Goal: Obtain resource: Download file/media

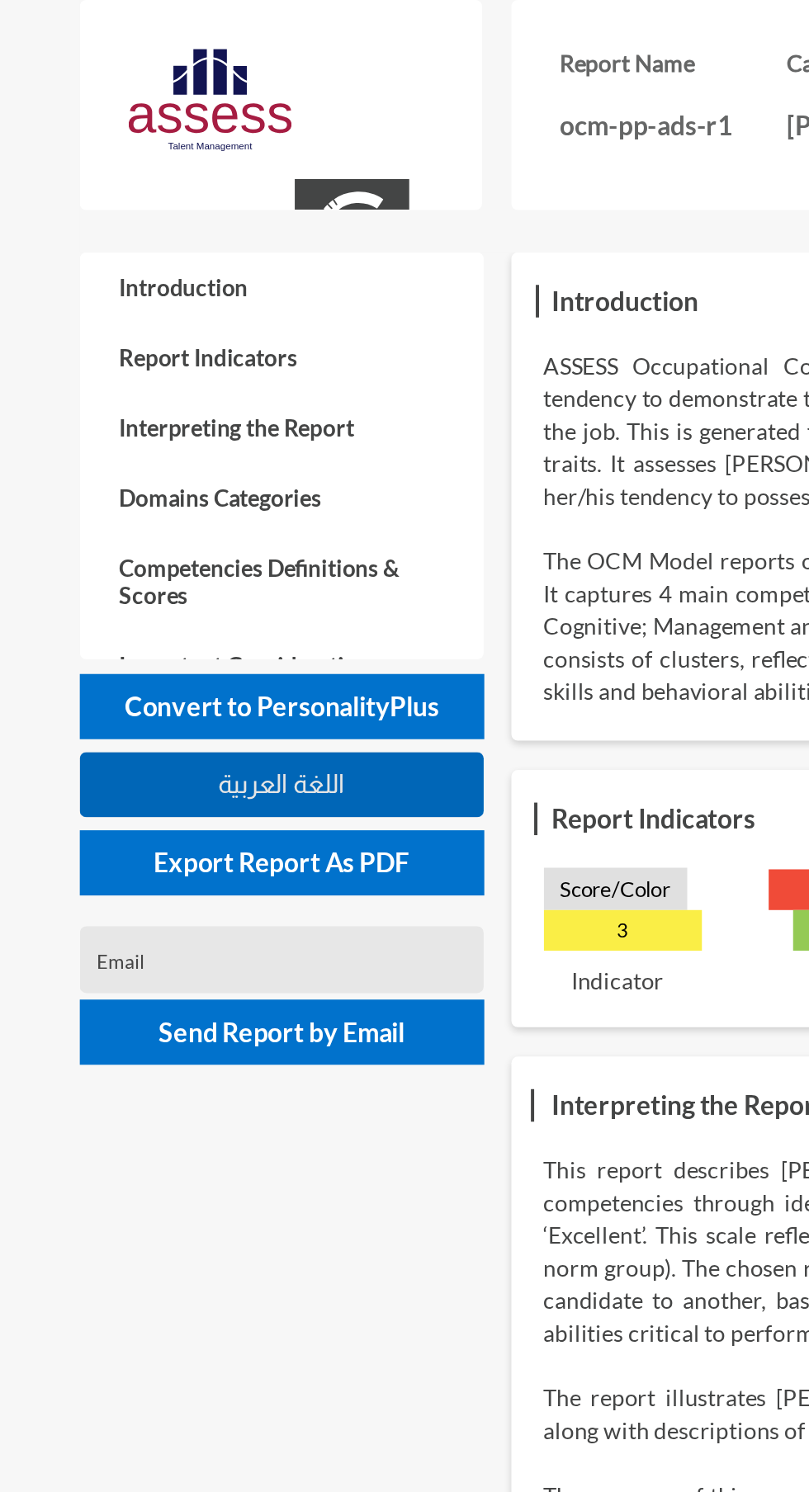
click at [210, 385] on button "اللغة العربية" at bounding box center [142, 397] width 205 height 33
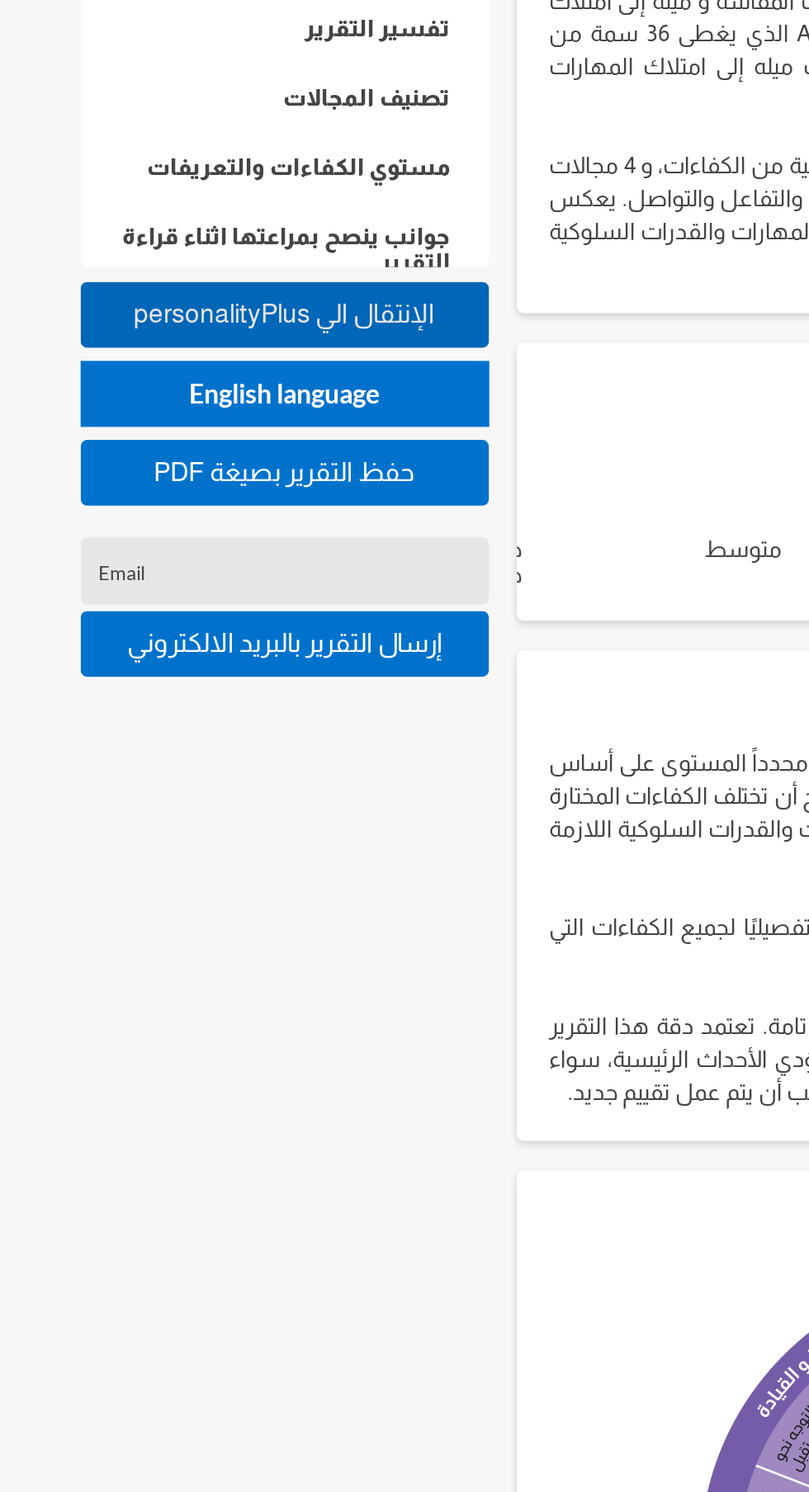
click at [204, 347] on button "personalityPlus اﻹنتقال الي" at bounding box center [142, 358] width 205 height 33
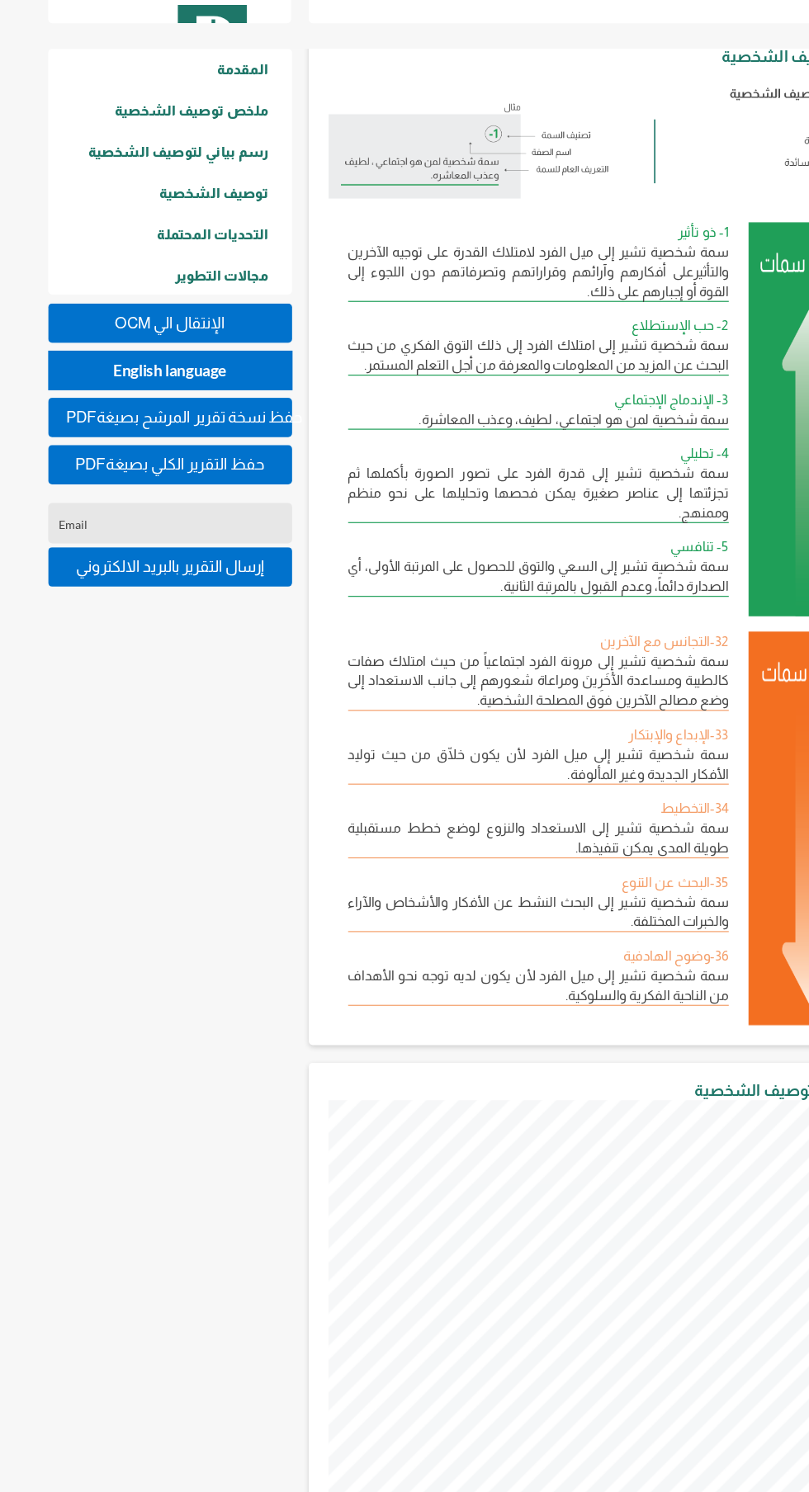
scroll to position [310, 0]
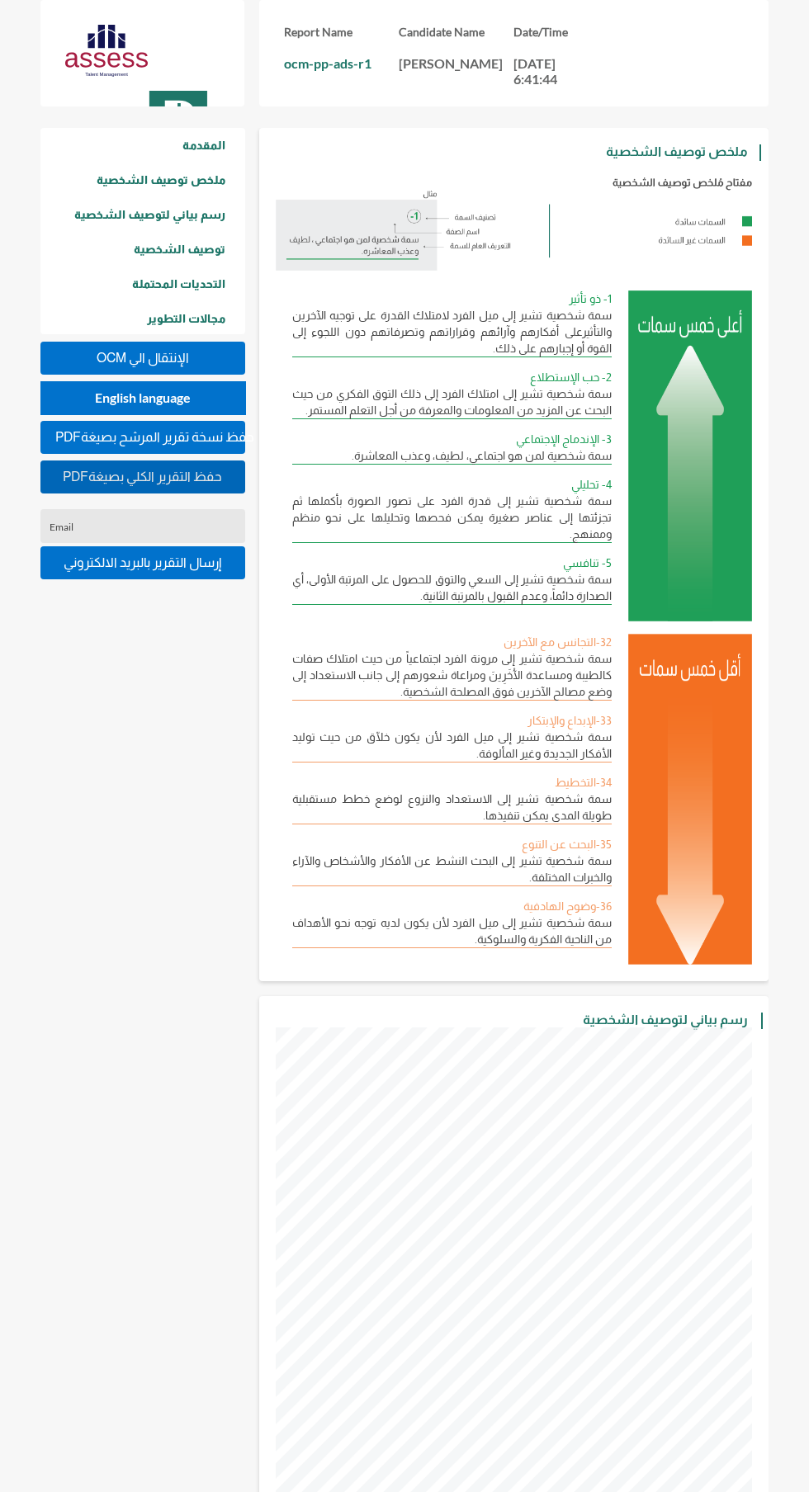
click at [214, 481] on span "PDFحفظ التقرير الكلي بصيغة" at bounding box center [142, 477] width 159 height 14
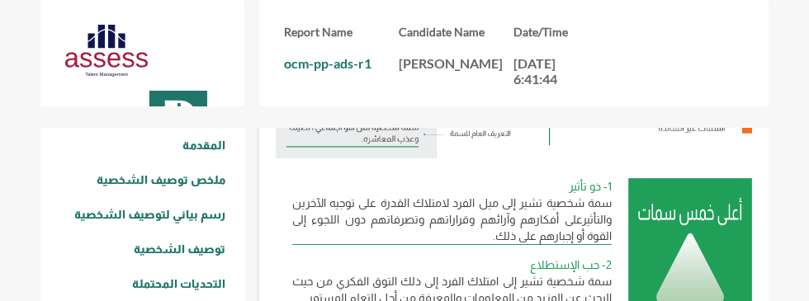
scroll to position [825038, 824531]
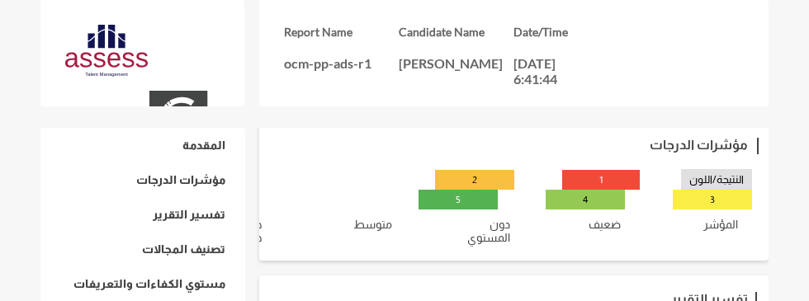
scroll to position [251, 0]
click at [428, 59] on p "[PERSON_NAME]" at bounding box center [456, 63] width 115 height 16
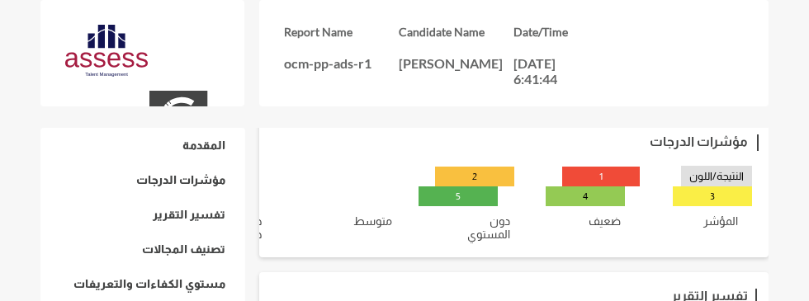
scroll to position [277, 0]
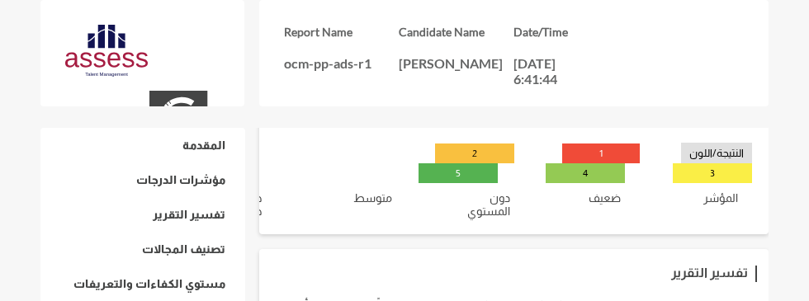
click at [414, 32] on h3 "Candidate Name" at bounding box center [456, 32] width 115 height 14
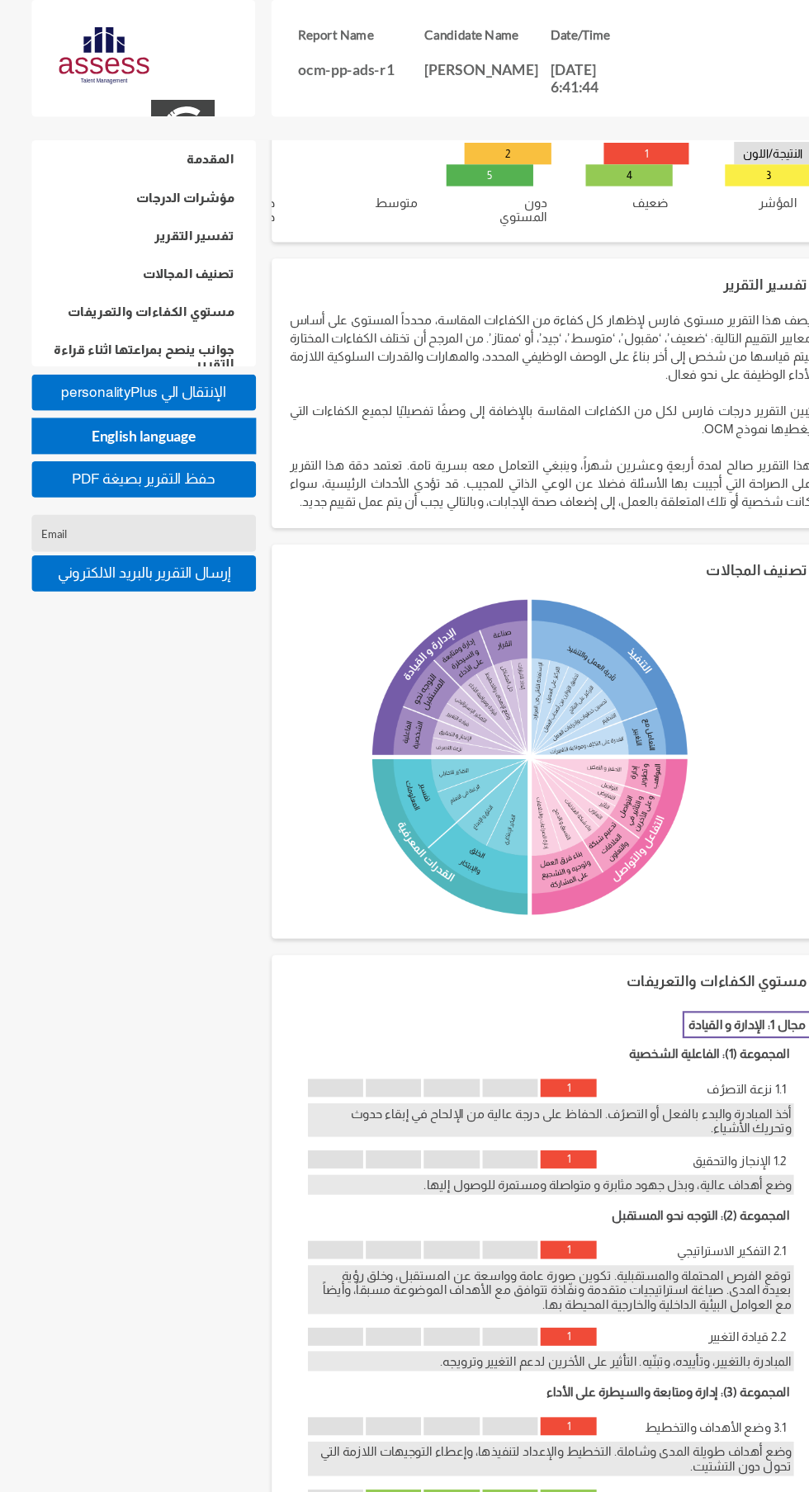
scroll to position [288, 0]
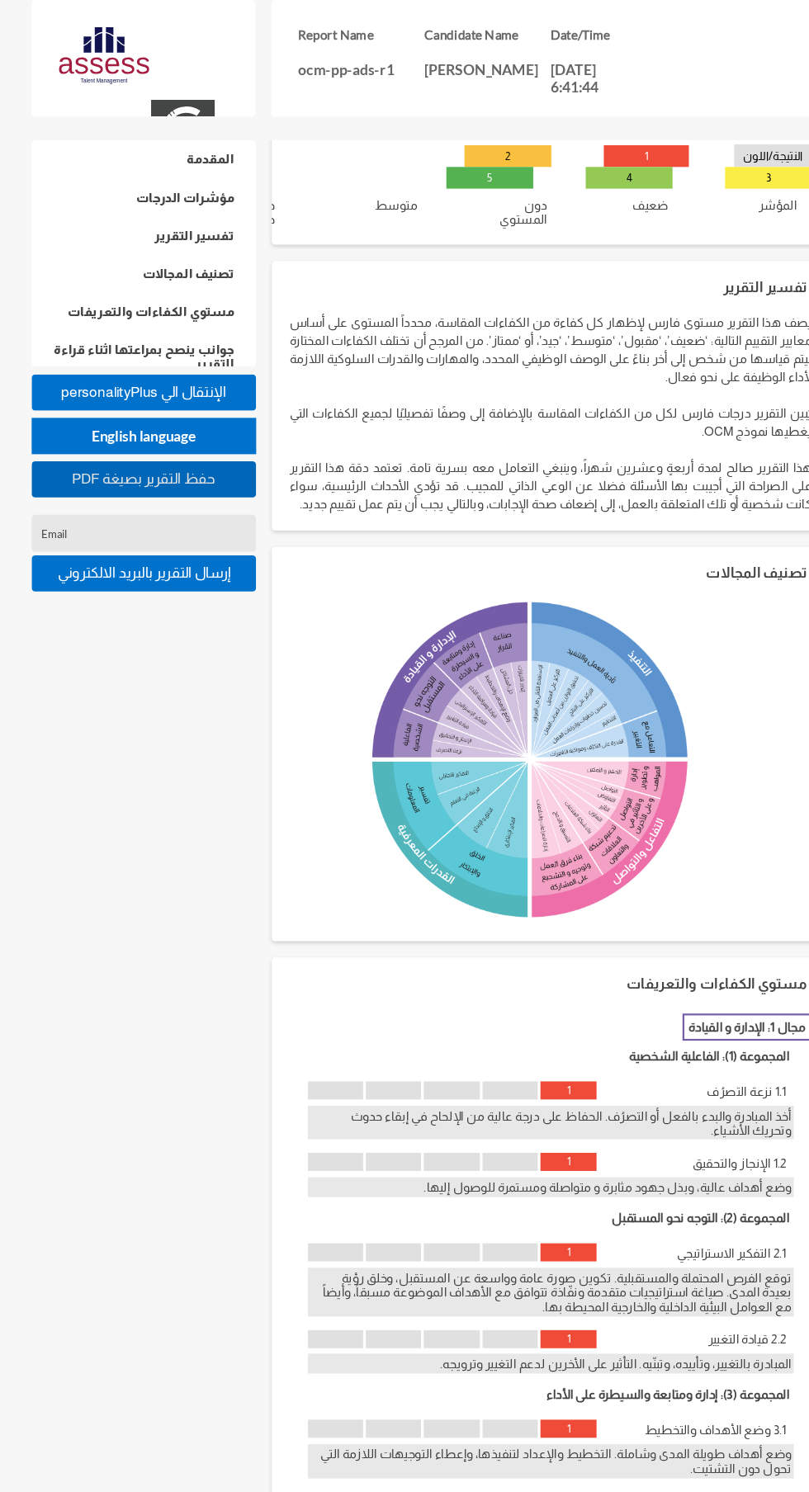
click at [208, 300] on span "PDF حفظ التقرير بصيغة" at bounding box center [142, 437] width 131 height 14
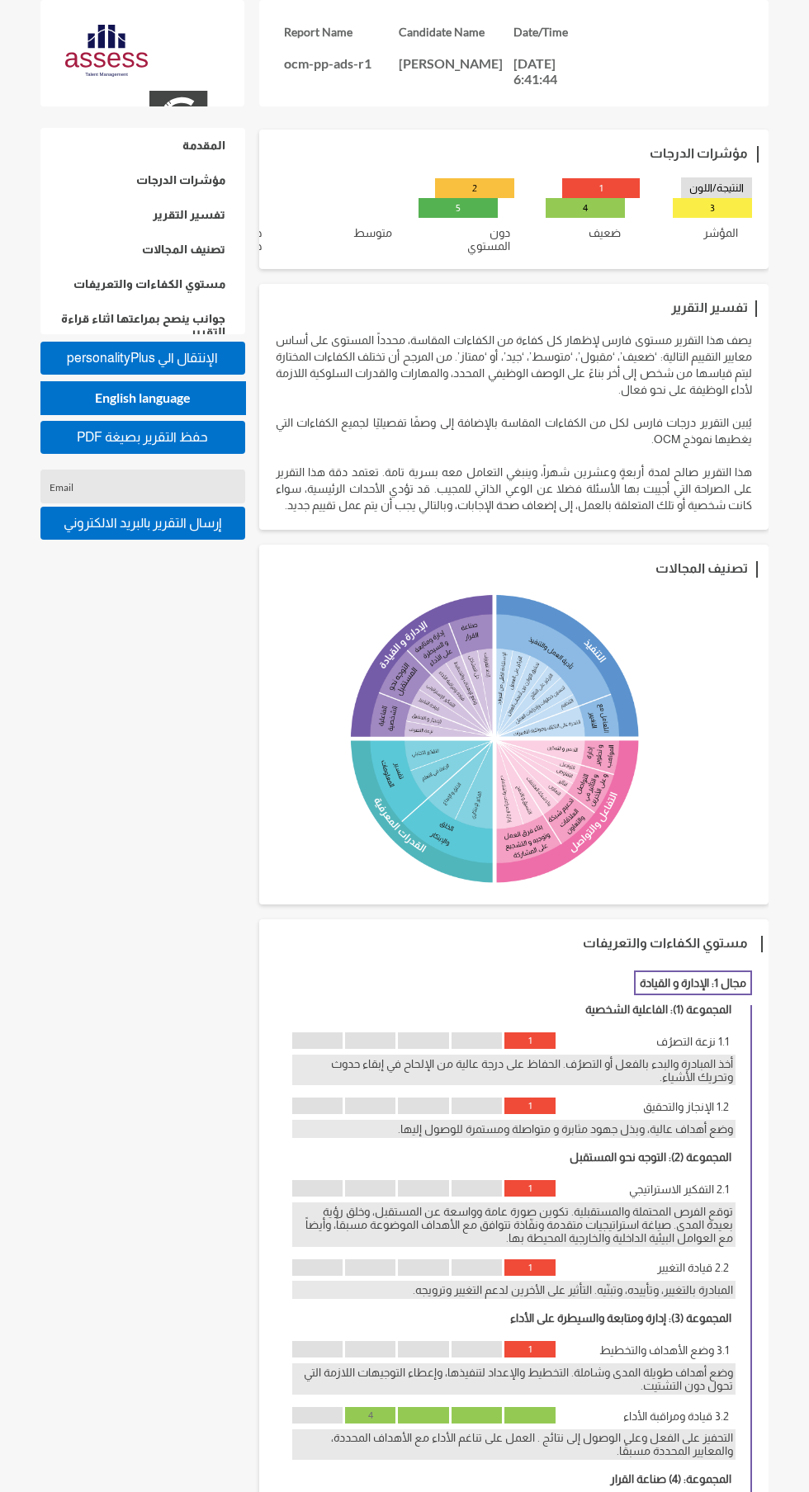
scroll to position [239, 0]
